Goal: Navigation & Orientation: Find specific page/section

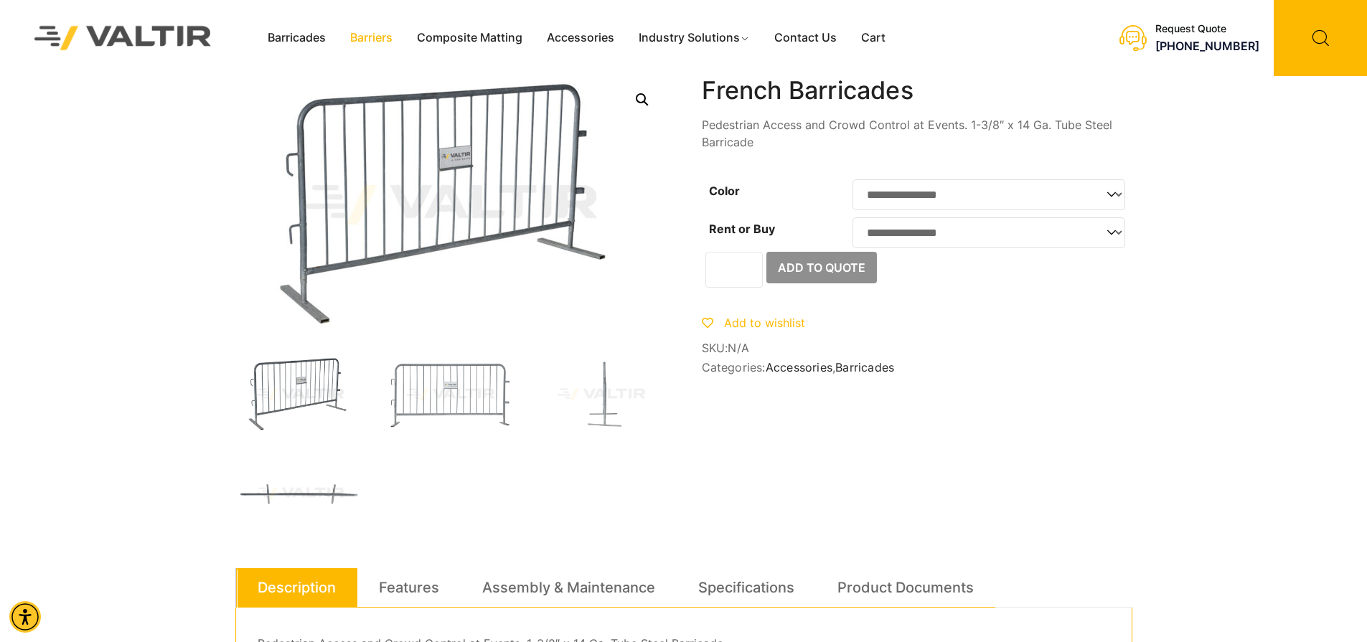
click at [371, 30] on link "Barriers" at bounding box center [371, 38] width 67 height 22
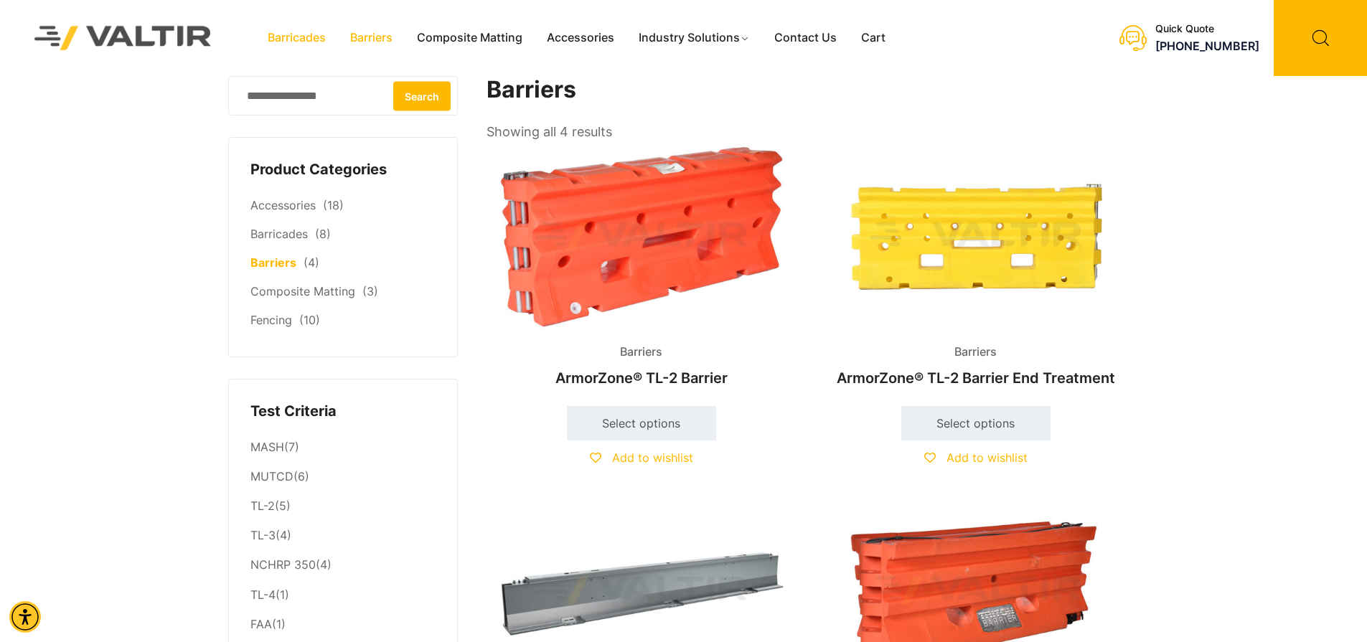
click at [289, 43] on link "Barricades" at bounding box center [296, 38] width 82 height 22
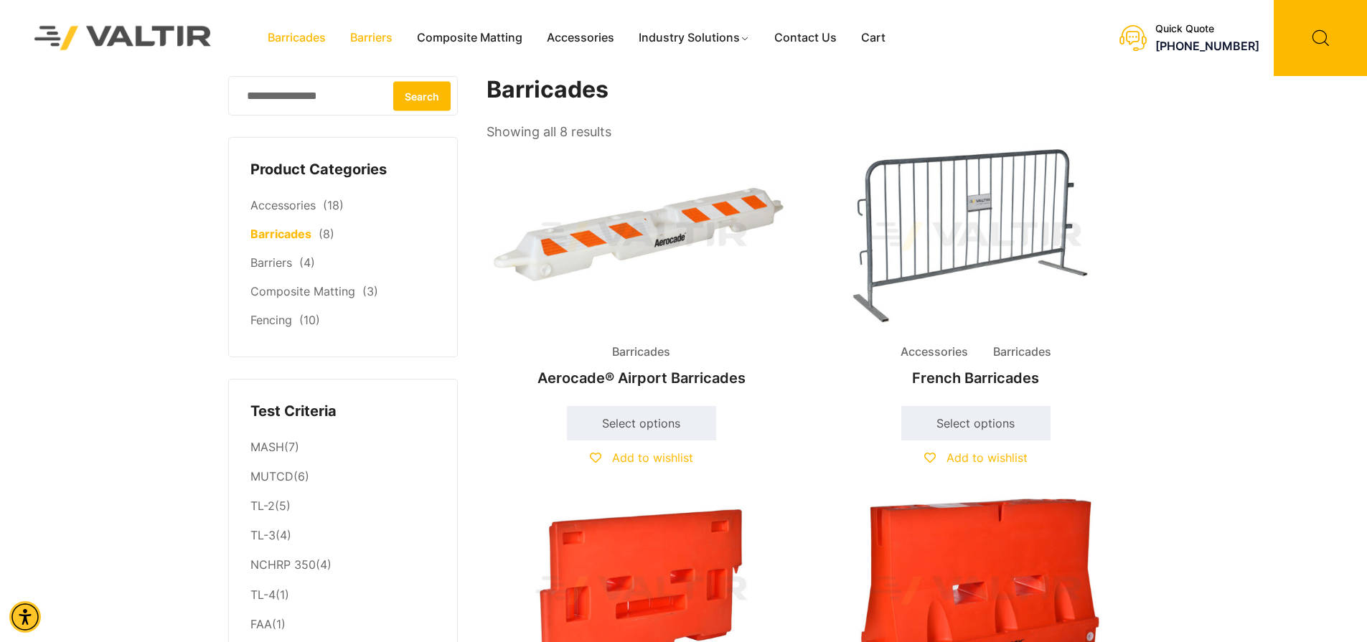
click at [400, 39] on link "Barriers" at bounding box center [371, 38] width 67 height 22
